Goal: Task Accomplishment & Management: Manage account settings

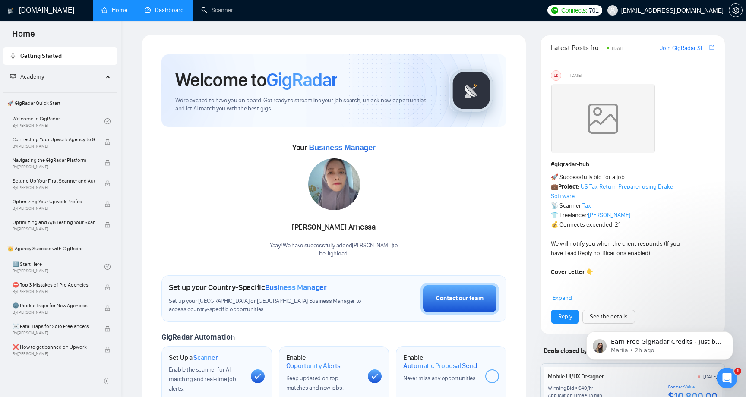
click at [167, 14] on link "Dashboard" at bounding box center [164, 9] width 39 height 7
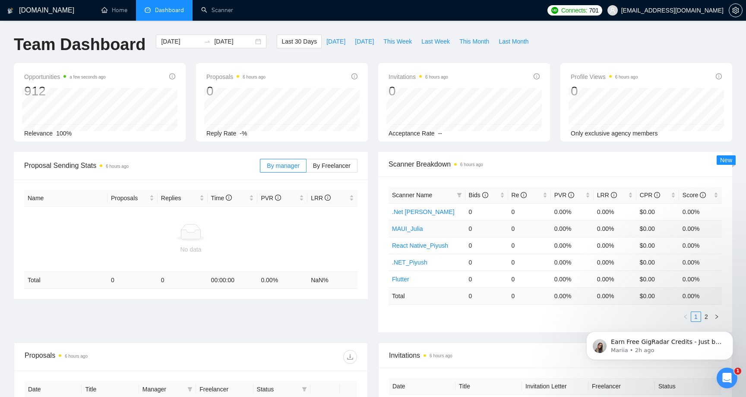
click at [411, 227] on link "MAUI_Julia" at bounding box center [407, 228] width 31 height 7
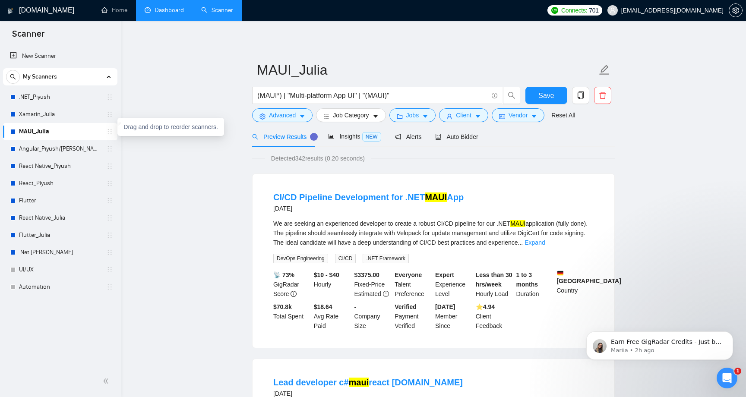
click at [109, 133] on icon "holder" at bounding box center [109, 131] width 7 height 7
click at [302, 115] on icon "caret-down" at bounding box center [302, 116] width 6 height 6
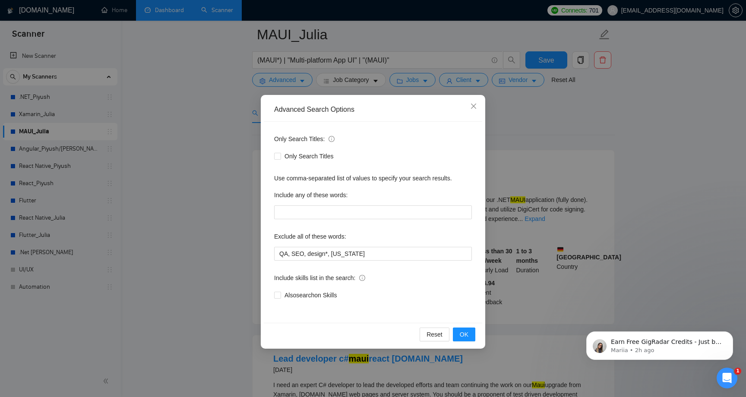
scroll to position [46, 0]
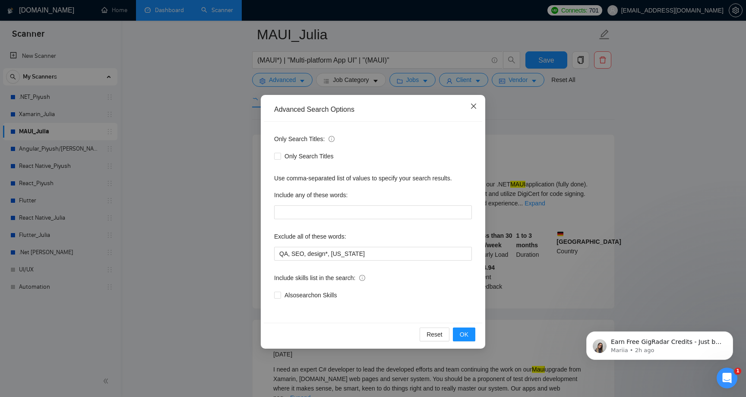
click at [473, 106] on icon "close" at bounding box center [473, 106] width 7 height 7
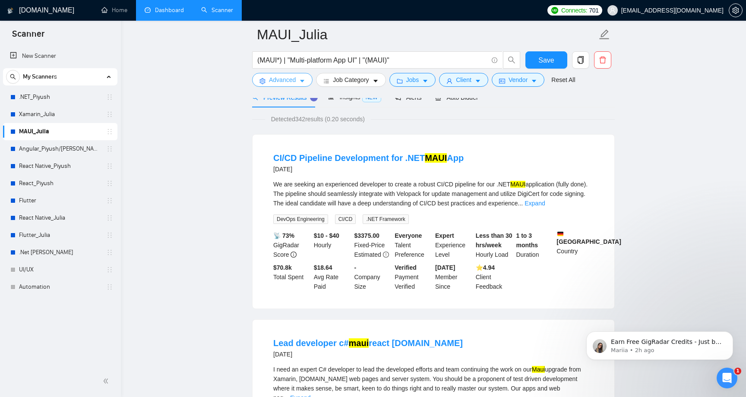
scroll to position [0, 0]
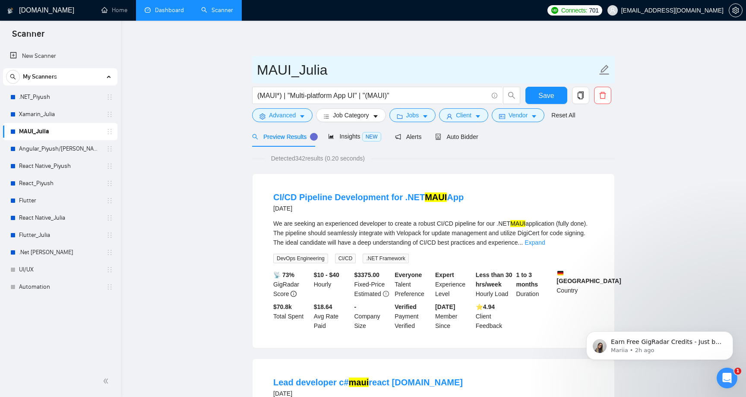
click at [609, 71] on icon "edit" at bounding box center [604, 69] width 11 height 11
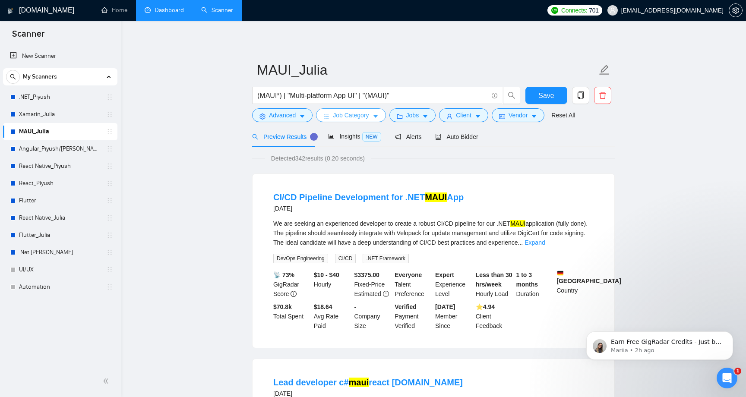
click at [361, 115] on span "Job Category" at bounding box center [351, 114] width 36 height 9
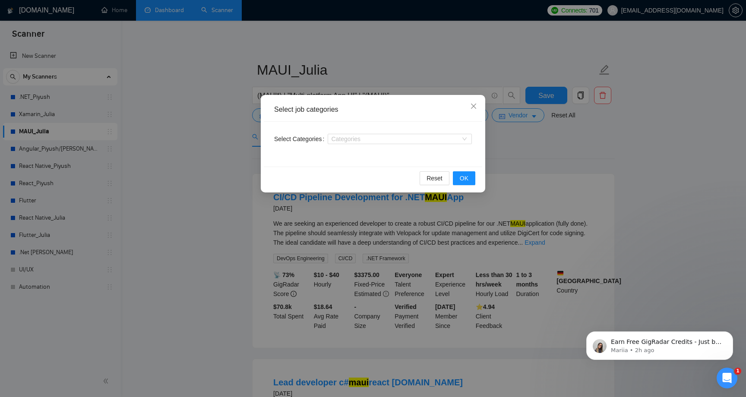
click at [202, 173] on div "Select job categories Select Categories Categories Reset OK" at bounding box center [373, 198] width 746 height 397
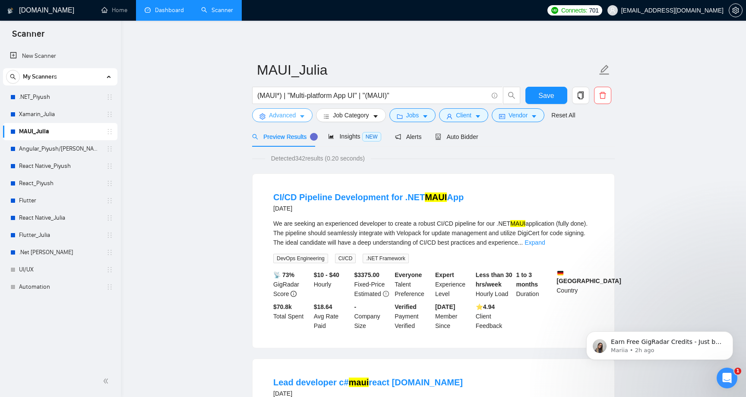
click at [292, 115] on span "Advanced" at bounding box center [282, 114] width 27 height 9
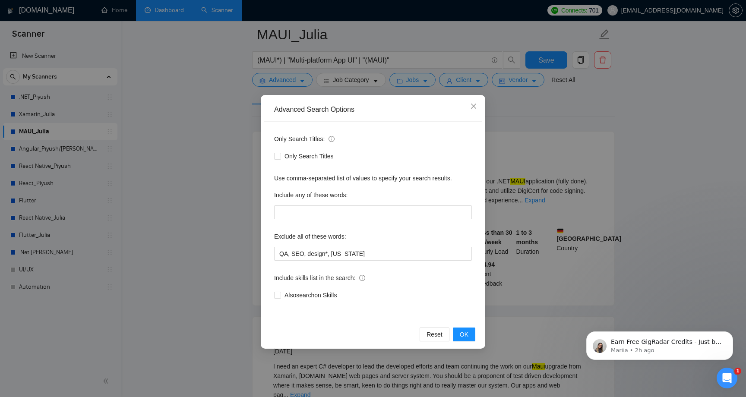
scroll to position [56, 0]
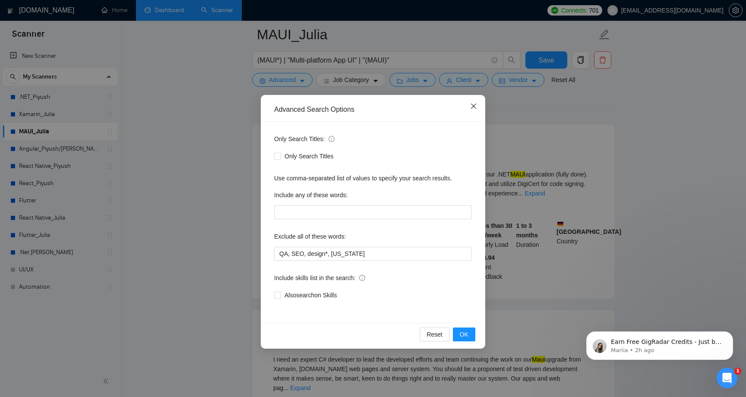
click at [472, 109] on icon "close" at bounding box center [473, 106] width 7 height 7
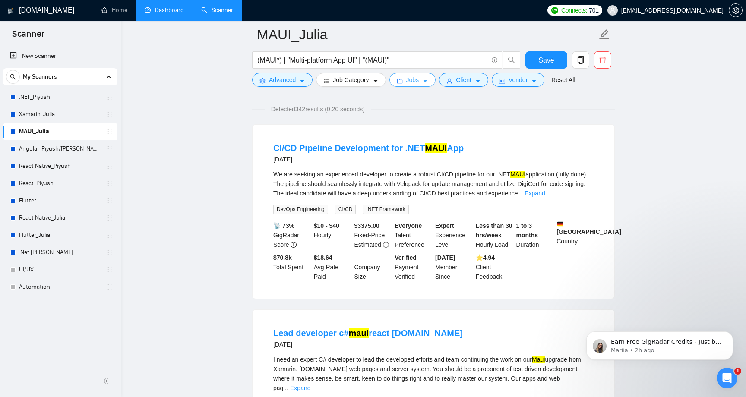
click at [432, 79] on button "Jobs" at bounding box center [412, 80] width 47 height 14
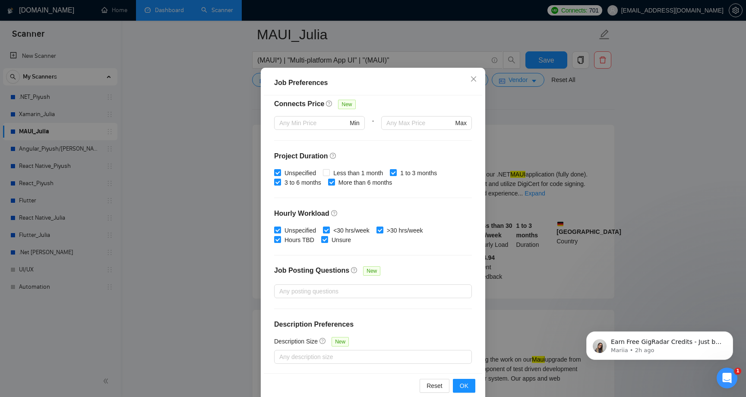
scroll to position [47, 0]
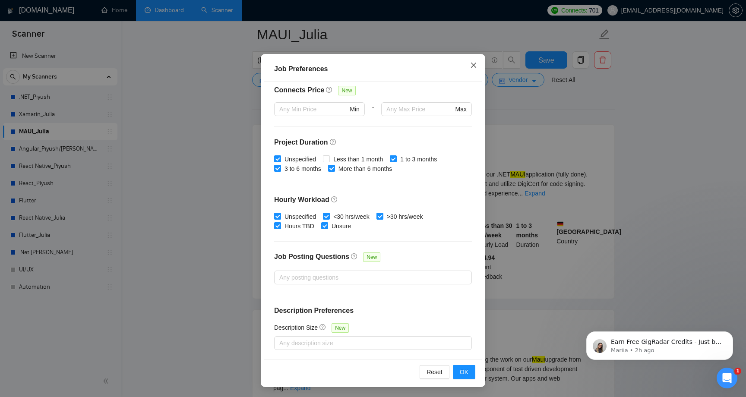
click at [475, 67] on icon "close" at bounding box center [473, 65] width 7 height 7
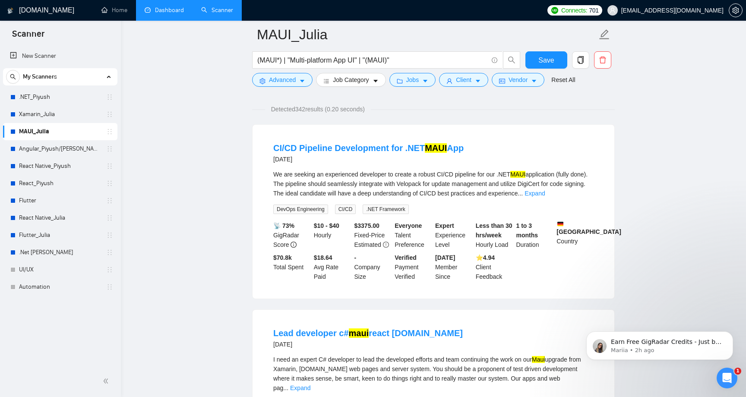
scroll to position [0, 0]
click at [481, 81] on icon "caret-down" at bounding box center [478, 81] width 6 height 6
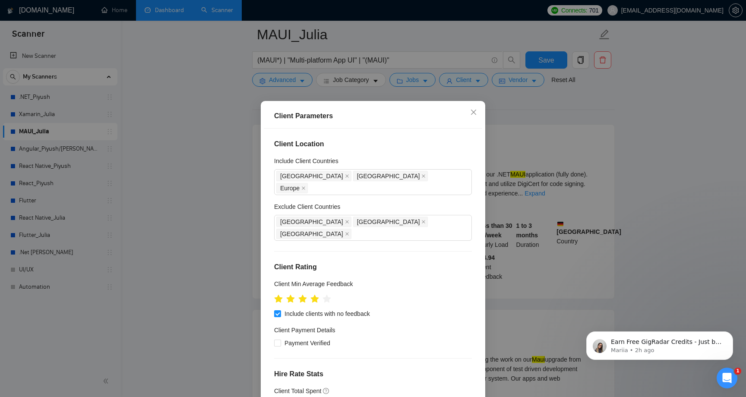
click at [537, 113] on div "Client Parameters Client Location Include Client Countries [GEOGRAPHIC_DATA] [G…" at bounding box center [373, 198] width 746 height 397
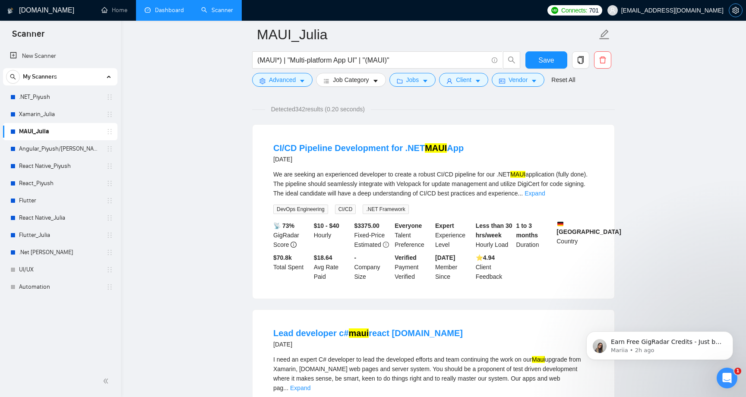
click at [738, 9] on icon "setting" at bounding box center [735, 10] width 7 height 7
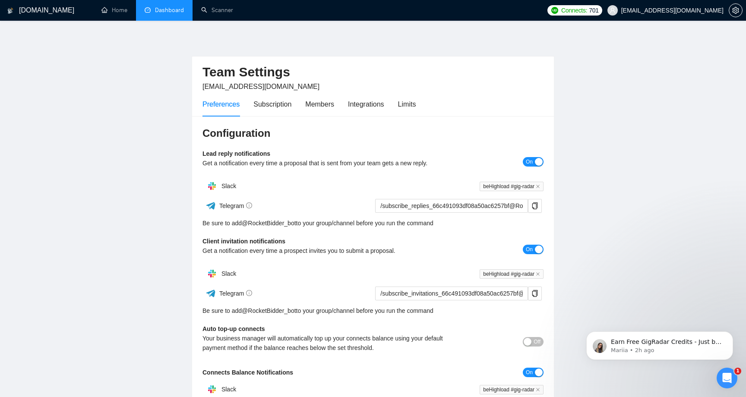
click at [159, 8] on link "Dashboard" at bounding box center [164, 9] width 39 height 7
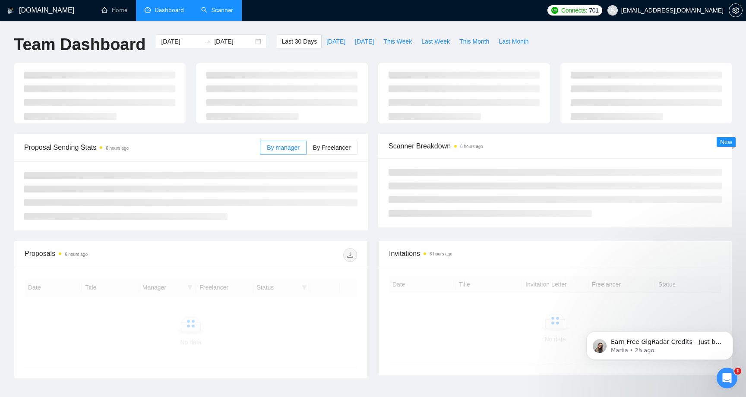
click at [208, 14] on link "Scanner" at bounding box center [217, 9] width 32 height 7
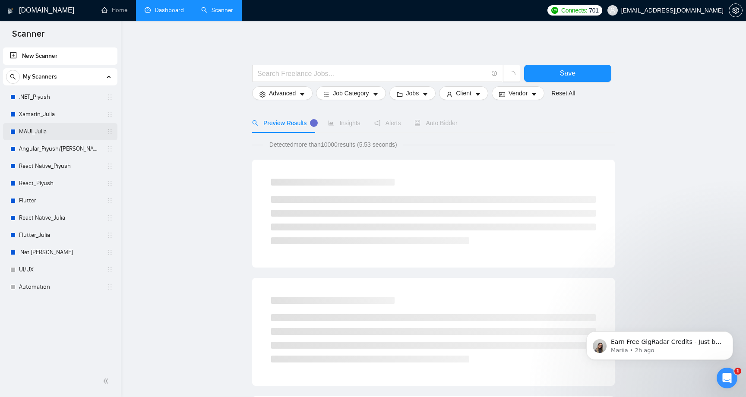
click at [60, 135] on link "MAUI_Julia" at bounding box center [60, 131] width 82 height 17
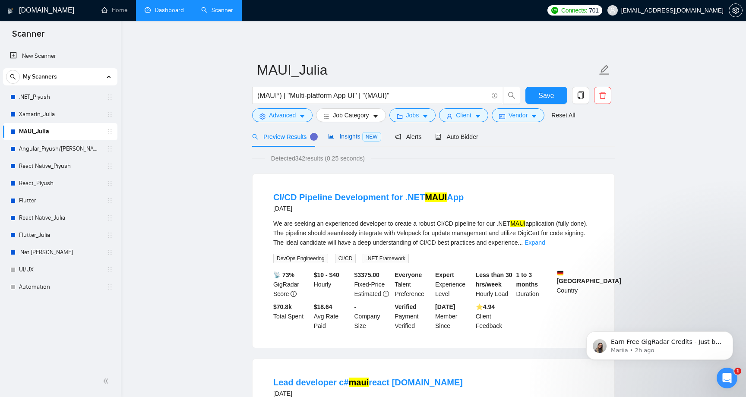
click at [333, 141] on div "Insights NEW" at bounding box center [354, 137] width 53 height 10
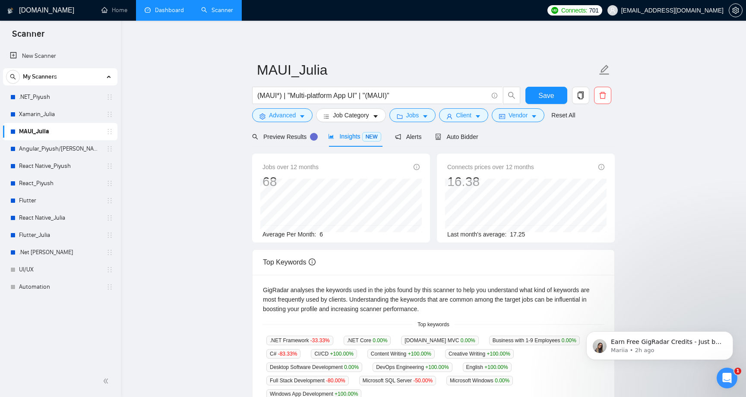
click at [392, 140] on div "Preview Results Insights NEW Alerts Auto Bidder" at bounding box center [365, 136] width 226 height 20
click at [418, 132] on div "Alerts" at bounding box center [408, 136] width 27 height 9
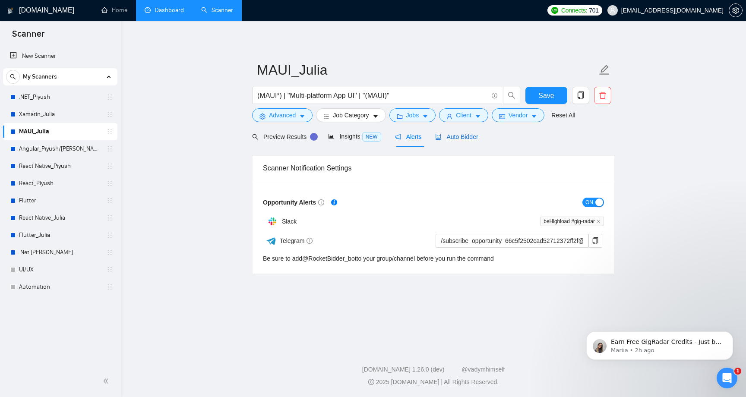
click at [444, 135] on span "Auto Bidder" at bounding box center [456, 136] width 43 height 7
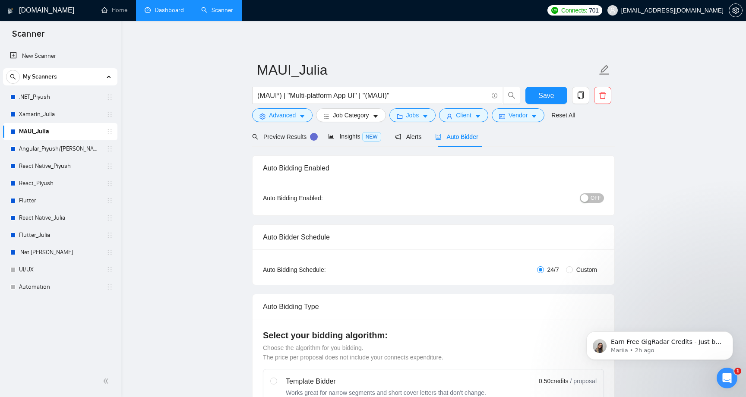
click at [590, 199] on button "OFF" at bounding box center [592, 197] width 24 height 9
click at [57, 103] on link ".NET_Piyush" at bounding box center [60, 96] width 82 height 17
click at [552, 96] on span "Save" at bounding box center [546, 95] width 16 height 11
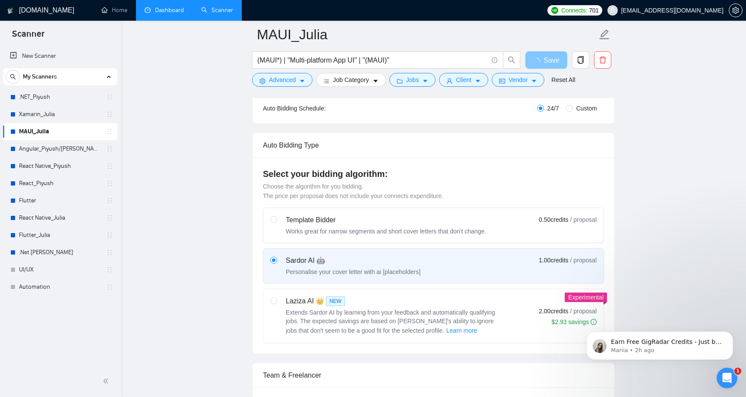
scroll to position [173, 0]
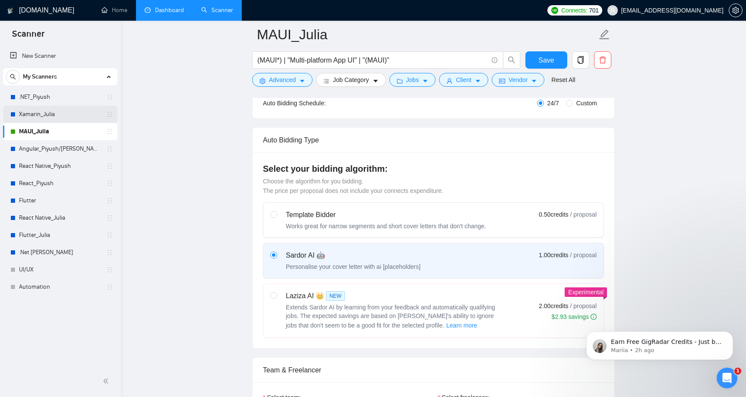
click at [57, 117] on link "Xamarin_Julia" at bounding box center [60, 114] width 82 height 17
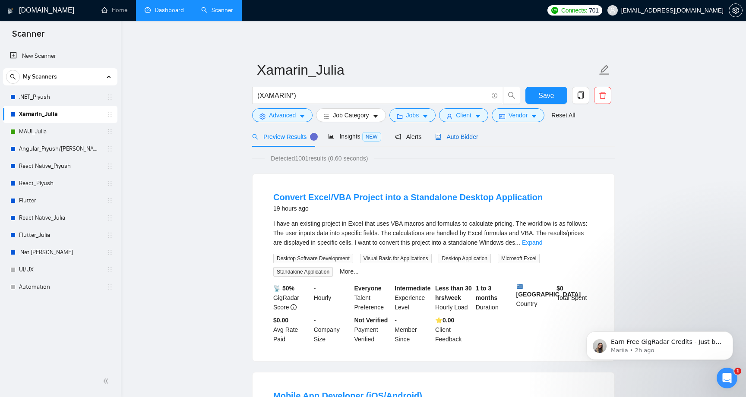
click at [473, 132] on div "Auto Bidder" at bounding box center [456, 136] width 43 height 9
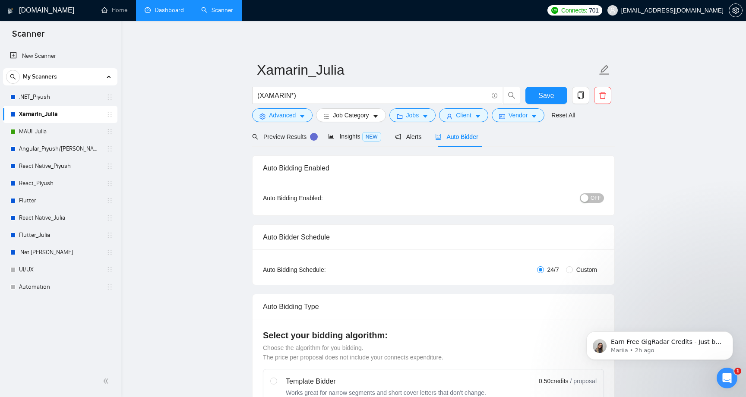
click at [588, 201] on div "button" at bounding box center [584, 198] width 8 height 8
click at [548, 85] on form "Xamarin_Julia (XAMARIN*) Save Advanced Job Category Jobs Client Vendor Reset All" at bounding box center [433, 91] width 363 height 70
click at [548, 88] on button "Save" at bounding box center [546, 95] width 42 height 17
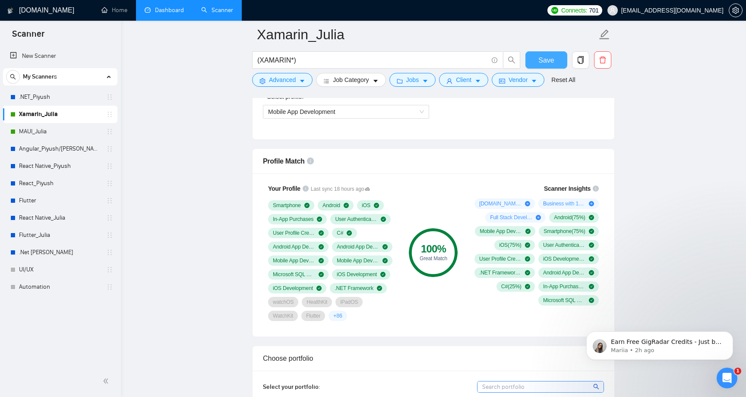
scroll to position [513, 0]
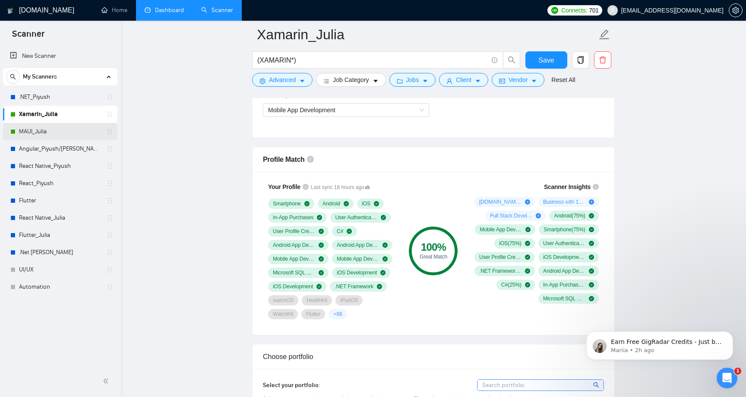
click at [42, 132] on link "MAUI_Julia" at bounding box center [60, 131] width 82 height 17
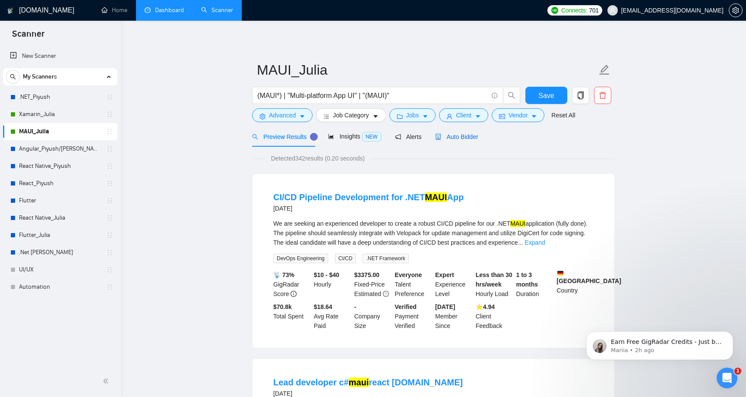
click at [473, 137] on span "Auto Bidder" at bounding box center [456, 136] width 43 height 7
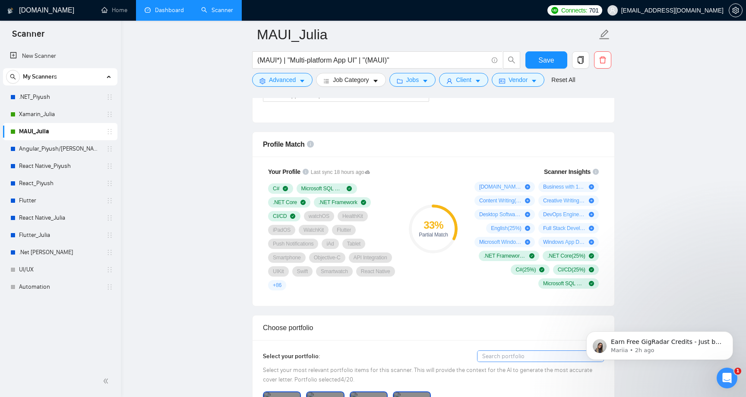
scroll to position [529, 0]
click at [67, 100] on link ".NET_Piyush" at bounding box center [60, 96] width 82 height 17
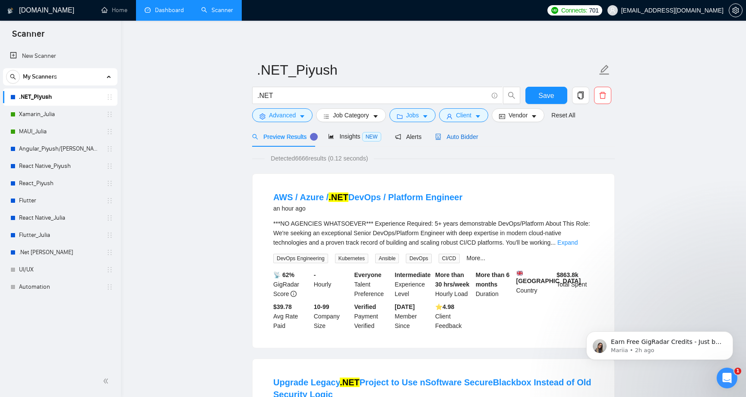
click at [463, 139] on span "Auto Bidder" at bounding box center [456, 136] width 43 height 7
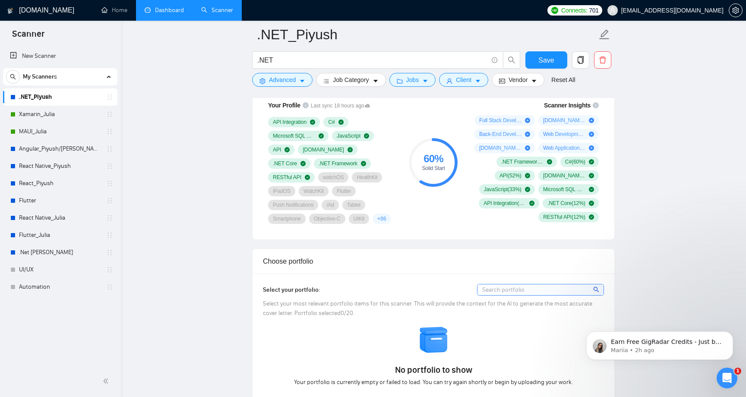
scroll to position [602, 0]
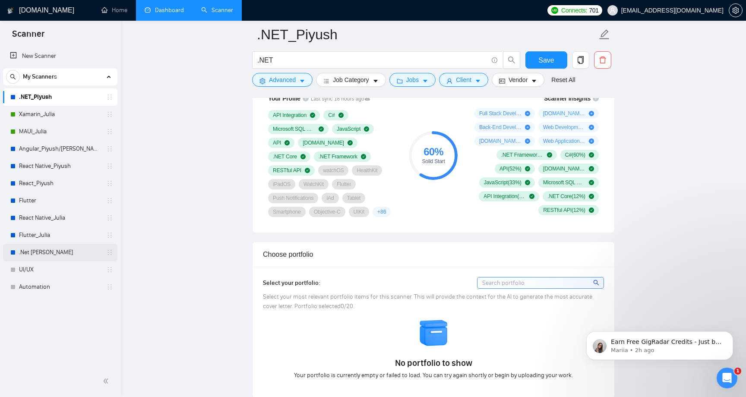
click at [45, 256] on link ".Net [PERSON_NAME]" at bounding box center [60, 252] width 82 height 17
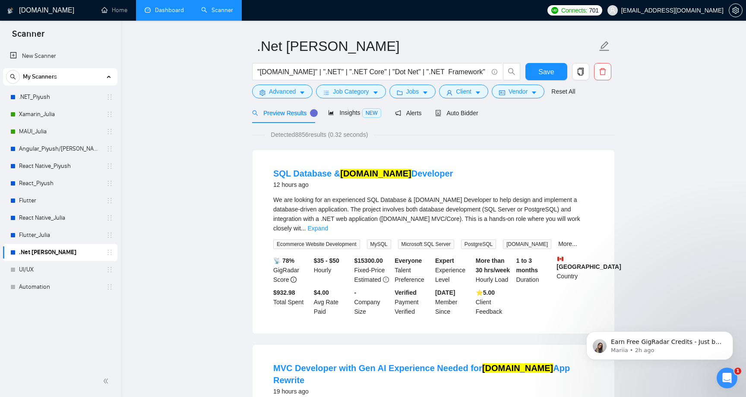
scroll to position [23, 0]
click at [460, 116] on span "Auto Bidder" at bounding box center [456, 113] width 43 height 7
